Goal: Navigation & Orientation: Find specific page/section

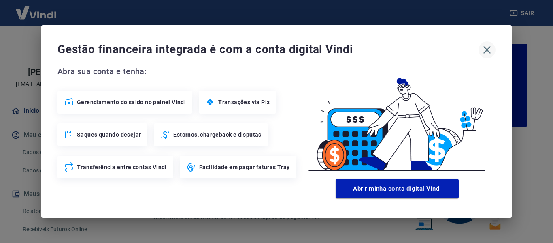
click at [483, 51] on icon "button" at bounding box center [487, 49] width 13 height 13
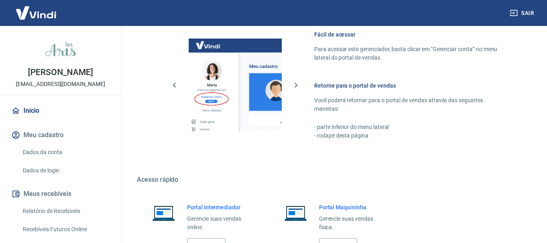
scroll to position [506, 0]
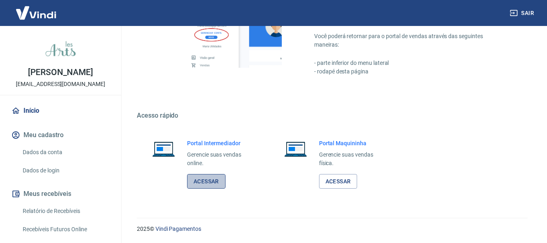
click at [195, 179] on link "Acessar" at bounding box center [206, 181] width 38 height 15
